Goal: Information Seeking & Learning: Learn about a topic

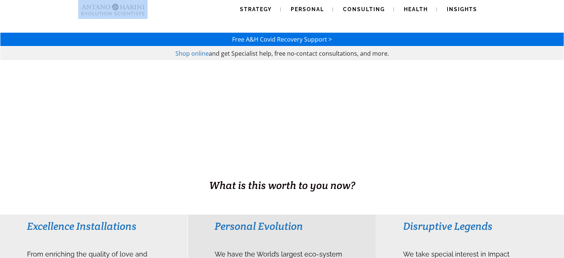
drag, startPoint x: 148, startPoint y: 13, endPoint x: 117, endPoint y: 9, distance: 31.1
click at [117, 9] on div "Strategy Personal Consulting Health Insights Strategy Personal Consulting Healt…" at bounding box center [282, 9] width 408 height 19
click at [141, 10] on img at bounding box center [113, 9] width 70 height 19
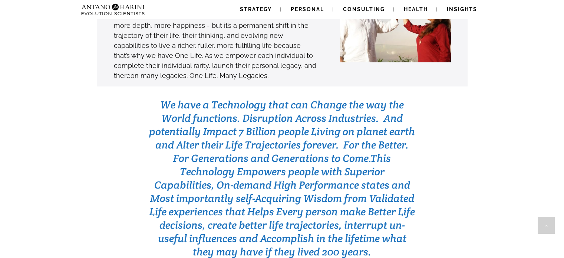
scroll to position [2290, 0]
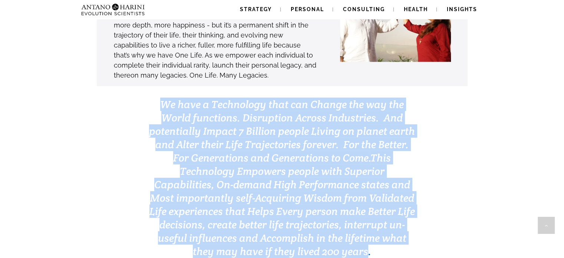
drag, startPoint x: 366, startPoint y: 216, endPoint x: 155, endPoint y: 71, distance: 255.5
click at [155, 98] on h3 "We have a Technology that can Change the way the World functions. Disruption Ac…" at bounding box center [282, 178] width 266 height 160
click at [246, 100] on span "We have a Technology that can Change the way the World functions. Disruption Ac…" at bounding box center [282, 131] width 266 height 67
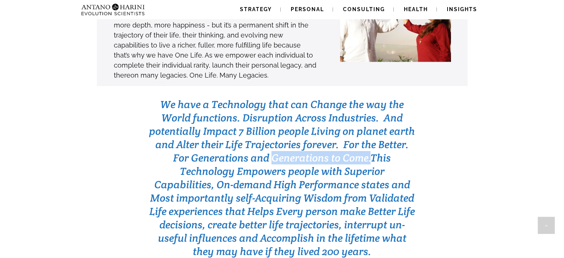
drag, startPoint x: 272, startPoint y: 118, endPoint x: 368, endPoint y: 122, distance: 96.2
click at [368, 122] on span "We have a Technology that can Change the way the World functions. Disruption Ac…" at bounding box center [282, 131] width 266 height 67
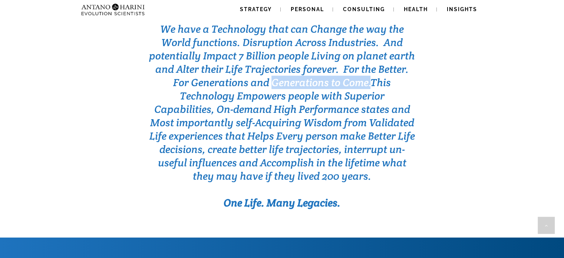
scroll to position [2366, 0]
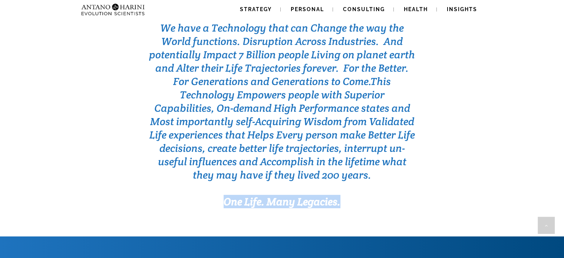
drag, startPoint x: 339, startPoint y: 165, endPoint x: 223, endPoint y: 161, distance: 116.2
click at [223, 195] on h3 "One Life. Many Legacies." at bounding box center [282, 201] width 266 height 13
drag, startPoint x: 266, startPoint y: 137, endPoint x: 371, endPoint y: 144, distance: 105.6
click at [371, 144] on span "This Technology Empowers people with Superior Capabilities, On-demand High Perf…" at bounding box center [282, 128] width 266 height 107
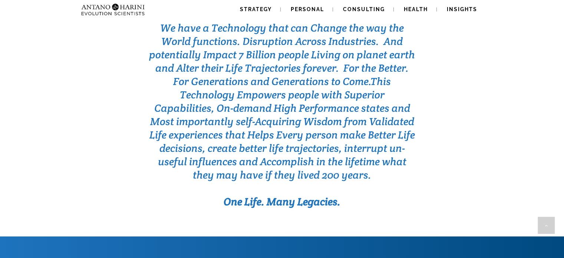
drag, startPoint x: 371, startPoint y: 144, endPoint x: 319, endPoint y: 145, distance: 52.3
click at [319, 145] on h3 "We have a Technology that can Change the way the World functions. Disruption Ac…" at bounding box center [282, 101] width 266 height 160
click at [311, 140] on span "This Technology Empowers people with Superior Capabilities, On-demand High Perf…" at bounding box center [282, 128] width 266 height 107
drag, startPoint x: 316, startPoint y: 139, endPoint x: 294, endPoint y: 140, distance: 22.3
click at [294, 140] on span "This Technology Empowers people with Superior Capabilities, On-demand High Perf…" at bounding box center [282, 128] width 266 height 107
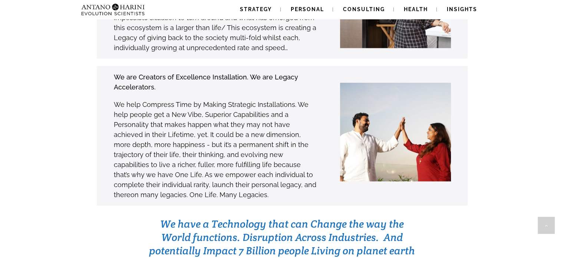
click at [294, 140] on p "We help Compress Time by Making Strategic Installations. We help people get a N…" at bounding box center [215, 149] width 203 height 100
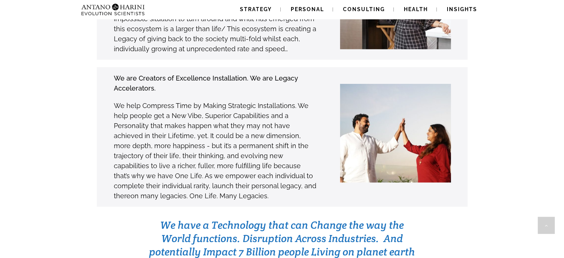
scroll to position [2169, 0]
click at [287, 136] on p "We help Compress Time by Making Strategic Installations. We help people get a N…" at bounding box center [215, 151] width 203 height 100
drag, startPoint x: 283, startPoint y: 137, endPoint x: 315, endPoint y: 141, distance: 32.1
click at [315, 141] on p "We help Compress Time by Making Strategic Installations. We help people get a N…" at bounding box center [215, 151] width 203 height 100
click at [304, 143] on p "We help Compress Time by Making Strategic Installations. We help people get a N…" at bounding box center [215, 151] width 203 height 100
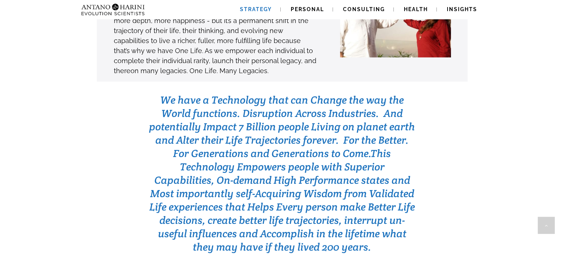
scroll to position [2295, 0]
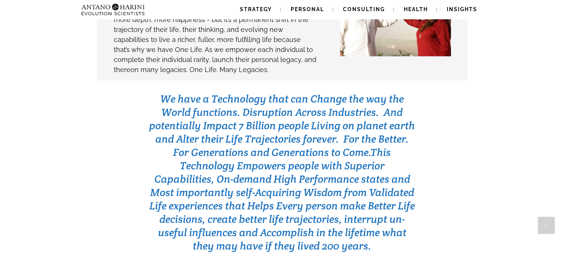
click at [261, 100] on span "We have a Technology that can Change the way the World functions. Disruption Ac…" at bounding box center [282, 125] width 266 height 67
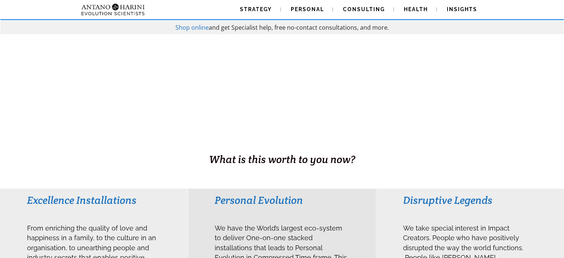
scroll to position [0, 0]
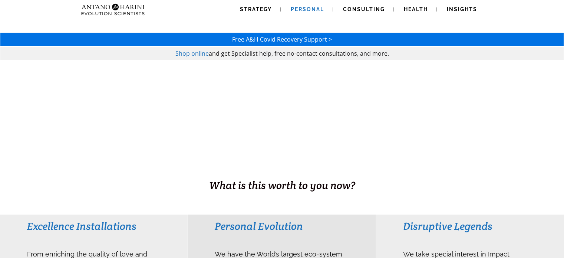
click at [300, 8] on span "Personal" at bounding box center [307, 9] width 33 height 6
